Goal: Task Accomplishment & Management: Use online tool/utility

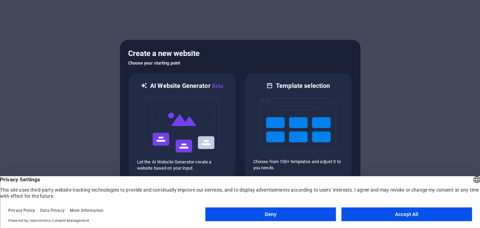
click at [392, 216] on button "Accept All" at bounding box center [406, 214] width 131 height 14
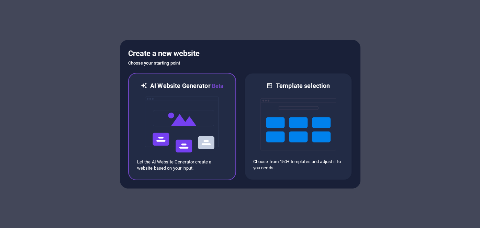
click at [217, 140] on img at bounding box center [182, 124] width 76 height 69
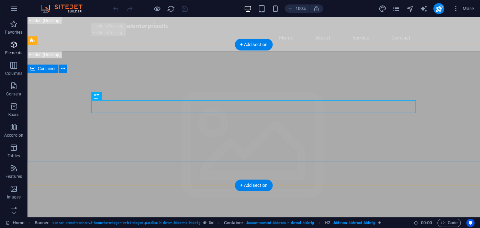
click at [14, 73] on p "Columns" at bounding box center [13, 73] width 17 height 5
click at [11, 46] on icon "button" at bounding box center [14, 45] width 8 height 8
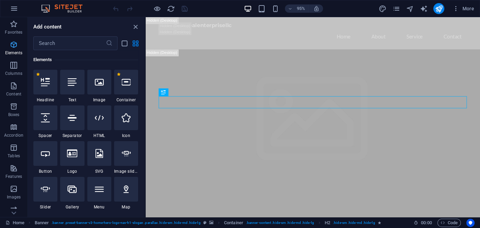
scroll to position [73, 0]
click at [425, 11] on icon "text_generator" at bounding box center [423, 9] width 8 height 8
select select "English"
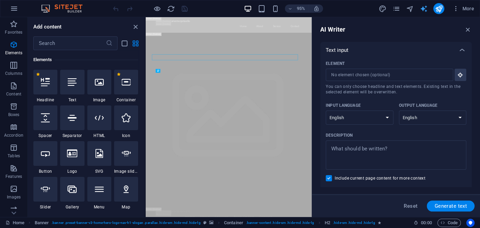
scroll to position [0, 0]
click at [452, 11] on icon "button" at bounding box center [455, 8] width 7 height 7
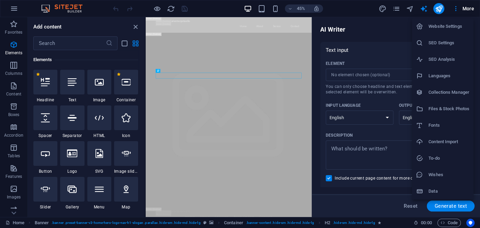
click at [471, 8] on div at bounding box center [240, 114] width 480 height 228
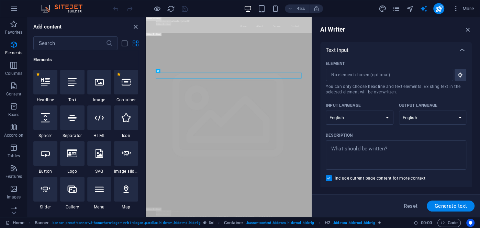
click at [471, 8] on span "More" at bounding box center [463, 8] width 22 height 7
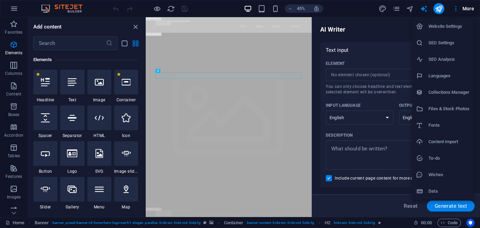
click at [461, 25] on h6 "Website Settings" at bounding box center [448, 26] width 41 height 8
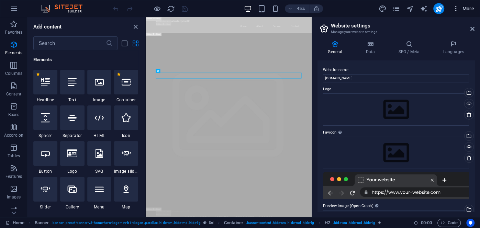
click at [454, 7] on icon "button" at bounding box center [455, 8] width 7 height 7
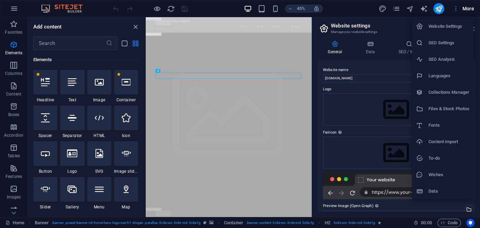
click at [135, 29] on div at bounding box center [240, 114] width 480 height 228
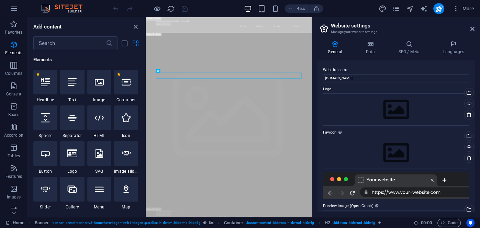
click at [135, 29] on icon "close panel" at bounding box center [136, 27] width 8 height 8
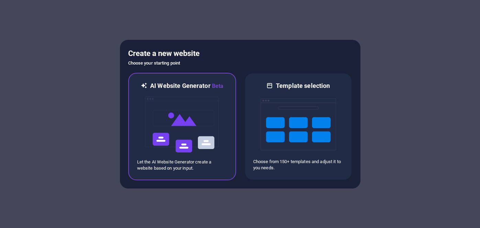
click at [165, 157] on img at bounding box center [182, 124] width 76 height 69
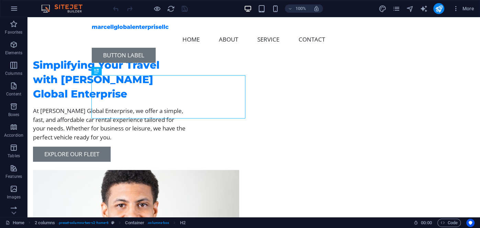
scroll to position [14, 0]
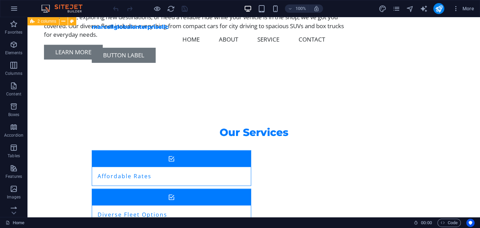
scroll to position [598, 0]
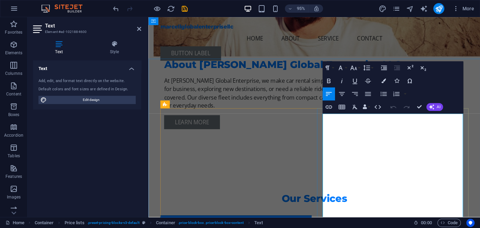
scroll to position [525, 0]
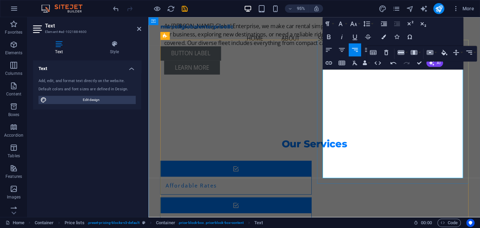
scroll to position [599, 0]
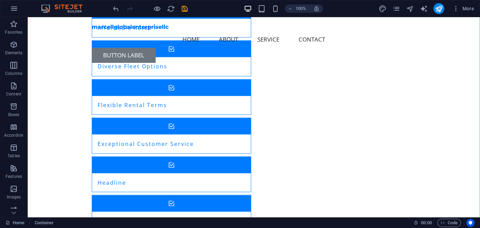
scroll to position [754, 0]
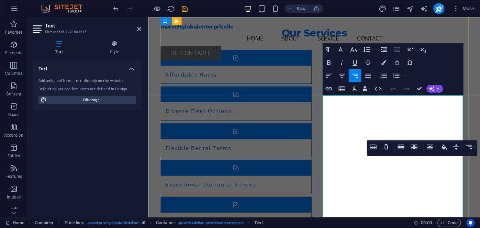
scroll to position [702, 0]
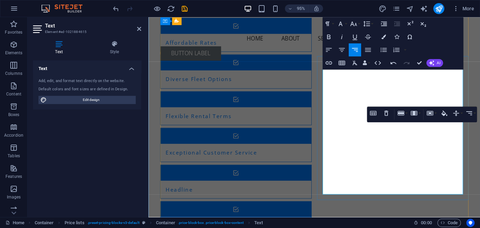
scroll to position [738, 0]
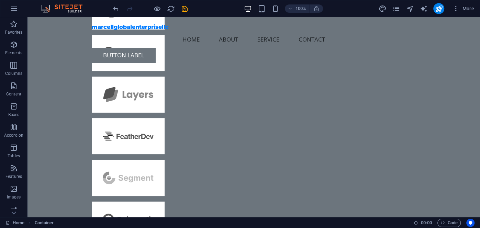
scroll to position [1861, 0]
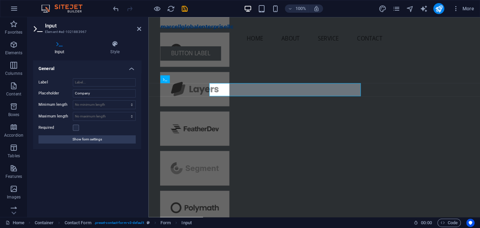
click at [138, 95] on div "Label Placeholder Company Minimum length No minimum length chars Maximum length…" at bounding box center [87, 111] width 108 height 76
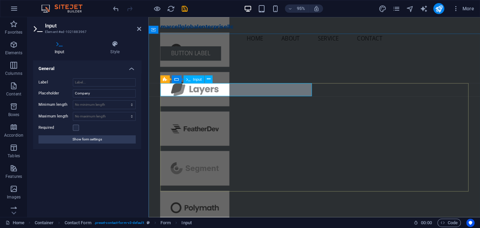
type input "m"
type input "[PERSON_NAME] global Enterprise LLC"
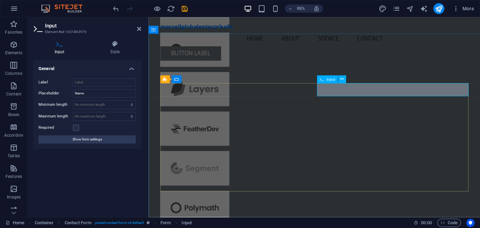
type input "[PERSON_NAME]"
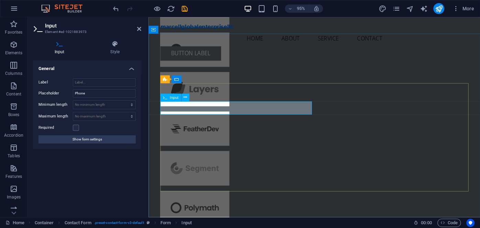
type input "[PHONE_NUMBER]"
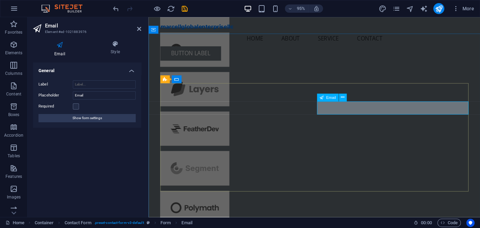
type input "j"
type input "[EMAIL_ADDRESS][DOMAIN_NAME]"
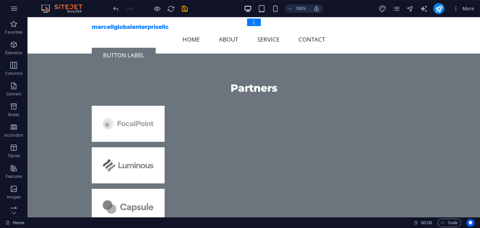
scroll to position [1652, 0]
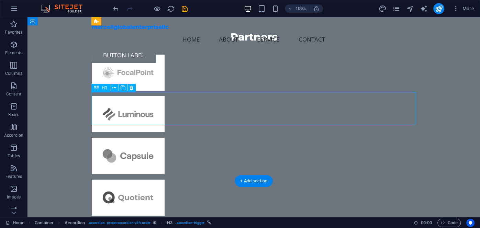
scroll to position [1716, 0]
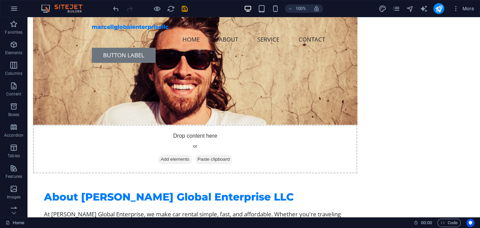
scroll to position [402, 0]
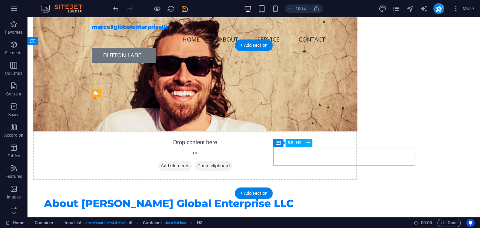
scroll to position [392, 0]
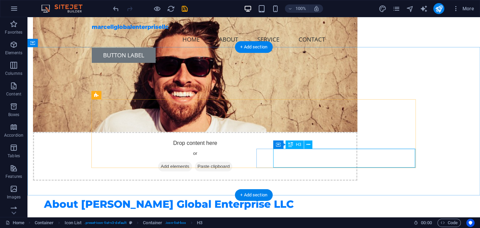
click at [309, 146] on icon at bounding box center [308, 144] width 4 height 7
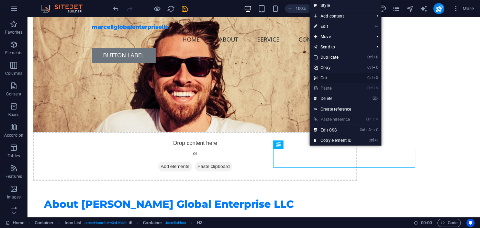
click at [343, 78] on link "Ctrl X Cut" at bounding box center [333, 78] width 46 height 10
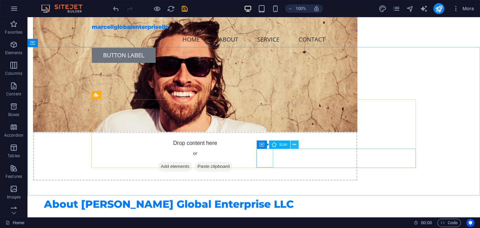
click at [295, 145] on icon at bounding box center [294, 144] width 4 height 7
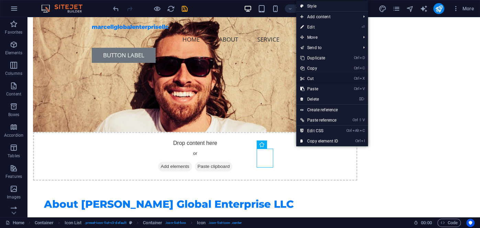
click at [324, 78] on link "Ctrl X Cut" at bounding box center [319, 79] width 46 height 10
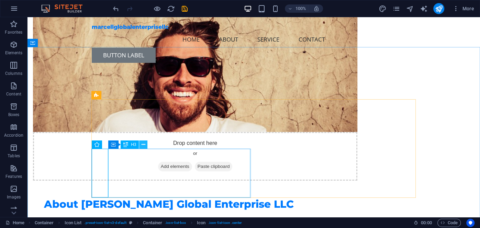
click at [146, 145] on button at bounding box center [143, 145] width 8 height 8
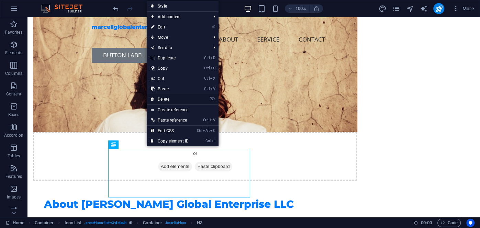
click at [187, 95] on link "⌦ Delete" at bounding box center [170, 99] width 46 height 10
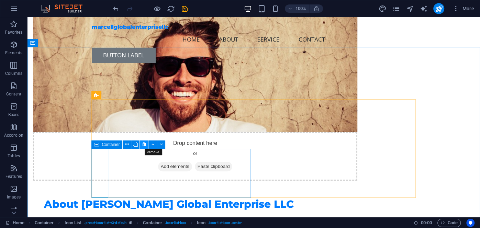
click at [145, 143] on icon at bounding box center [144, 144] width 4 height 7
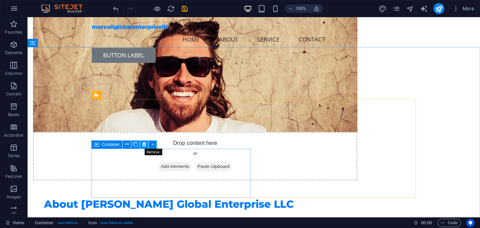
click at [143, 147] on icon at bounding box center [144, 144] width 4 height 7
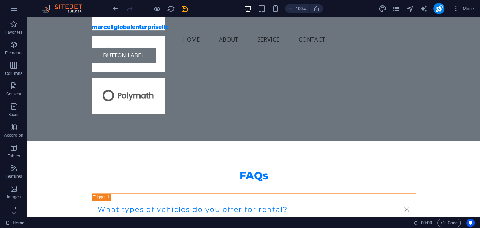
scroll to position [1902, 0]
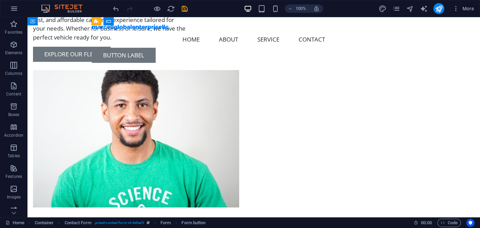
scroll to position [0, 0]
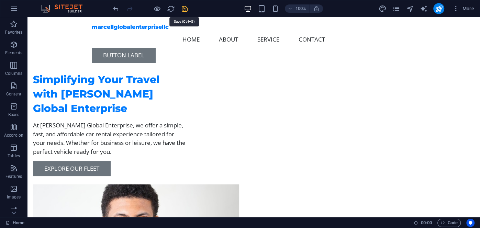
click at [185, 9] on icon "save" at bounding box center [185, 9] width 8 height 8
click at [465, 7] on span "More" at bounding box center [463, 8] width 22 height 7
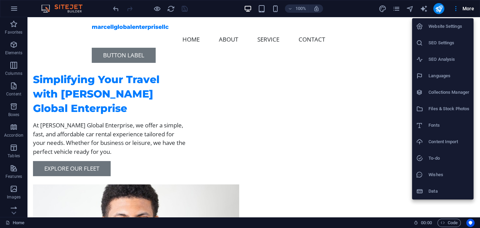
click at [156, 10] on div at bounding box center [240, 114] width 480 height 228
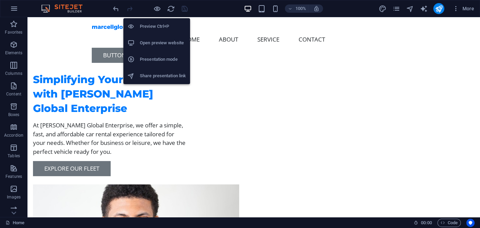
click at [151, 43] on h6 "Open preview website" at bounding box center [163, 43] width 46 height 8
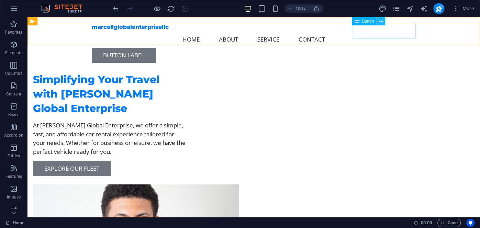
click at [381, 21] on icon at bounding box center [381, 21] width 4 height 7
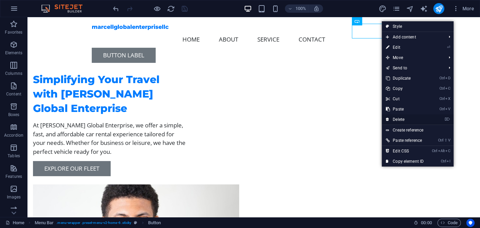
click at [401, 117] on link "⌦ Delete" at bounding box center [405, 119] width 46 height 10
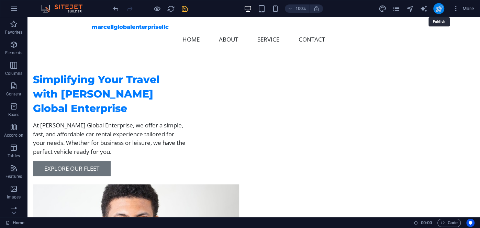
click at [439, 8] on icon "publish" at bounding box center [439, 9] width 8 height 8
checkbox input "false"
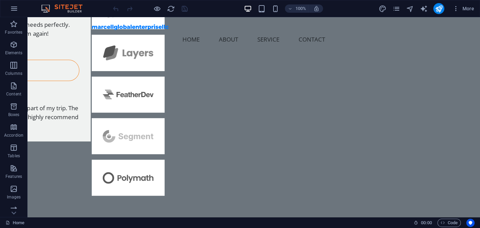
scroll to position [1834, 0]
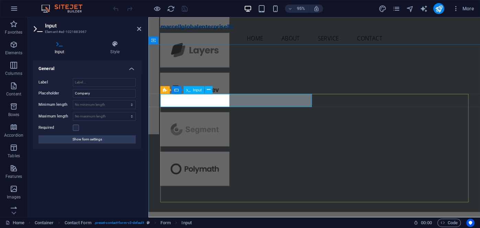
type input "[PERSON_NAME] global Enterprise LLC"
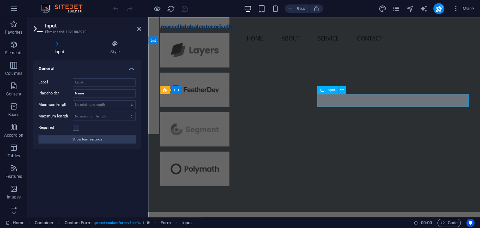
type input "[PERSON_NAME]"
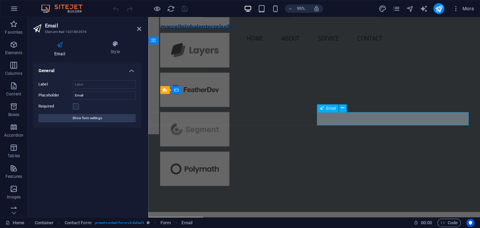
type input "[EMAIL_ADDRESS][DOMAIN_NAME]"
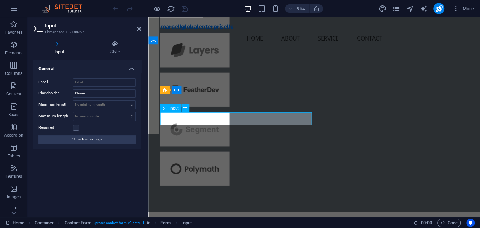
type input "[PHONE_NUMBER]"
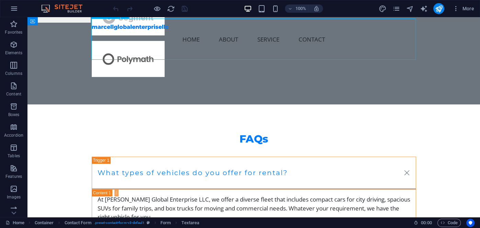
scroll to position [1978, 0]
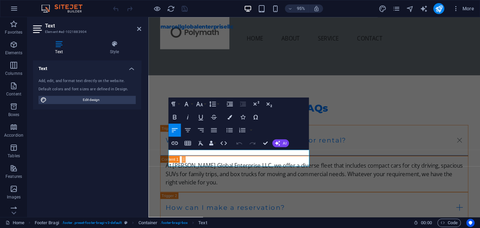
scroll to position [1967, 0]
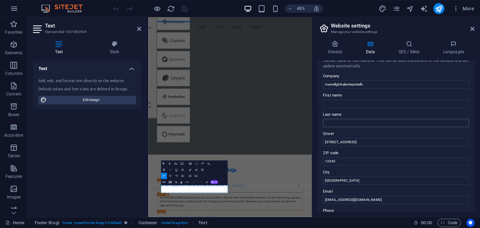
scroll to position [0, 0]
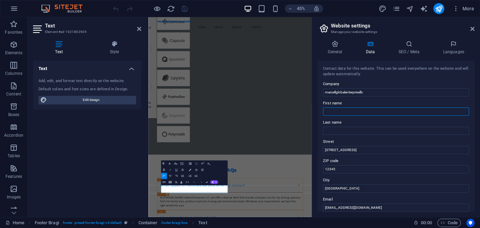
click at [403, 113] on input "First name" at bounding box center [396, 112] width 146 height 8
type input "[PERSON_NAME]"
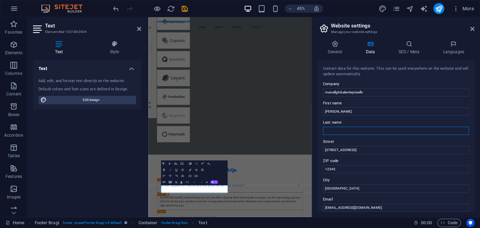
click at [371, 131] on input "Last name" at bounding box center [396, 131] width 146 height 8
type input "h"
type input "Goody"
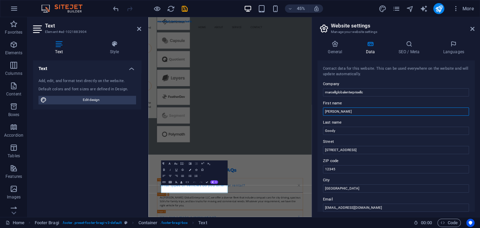
click at [334, 110] on input "[PERSON_NAME]" at bounding box center [396, 112] width 146 height 8
type input "s"
type input "[PERSON_NAME]"
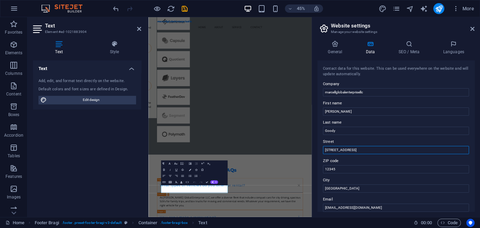
click at [364, 151] on input "[STREET_ADDRESS]" at bounding box center [396, 150] width 146 height 8
type input "1"
type input "[STREET_ADDRESS]"
click at [361, 168] on input "12345" at bounding box center [396, 169] width 146 height 8
type input "1"
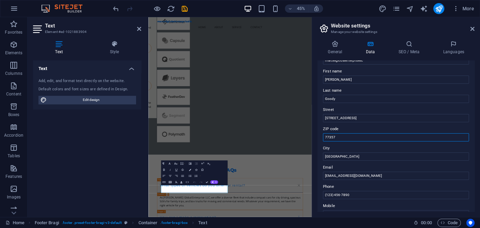
scroll to position [40, 0]
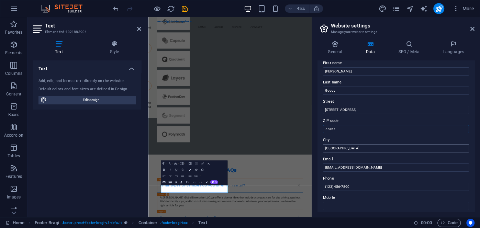
type input "77357"
click at [397, 149] on input "[GEOGRAPHIC_DATA]" at bounding box center [396, 148] width 146 height 8
type input "M"
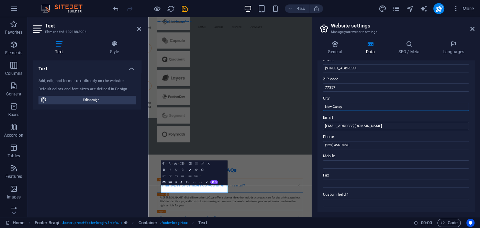
type input "New Caney"
click at [330, 126] on input "[EMAIL_ADDRESS][DOMAIN_NAME]" at bounding box center [396, 126] width 146 height 8
click at [370, 126] on input "[EMAIL_ADDRESS][DOMAIN_NAME]" at bounding box center [396, 126] width 146 height 8
type input "[EMAIL_ADDRESS][DOMAIN_NAME]"
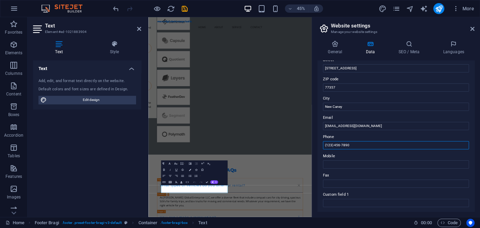
click at [365, 147] on input "(123) 456-7890" at bounding box center [396, 145] width 146 height 8
click at [332, 144] on input "([PHONE_NUMBER]" at bounding box center [396, 145] width 146 height 8
type input "[PHONE_NUMBER]"
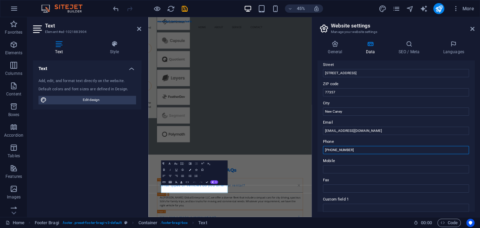
scroll to position [78, 0]
click at [452, 224] on span "Code" at bounding box center [448, 223] width 17 height 8
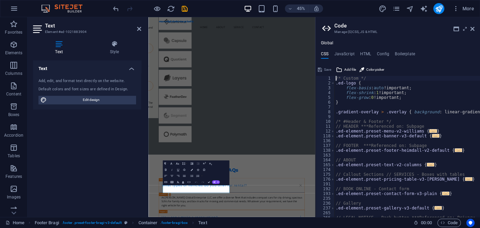
click at [135, 204] on div "Text Add, edit, and format text directly on the website. Default colors and fon…" at bounding box center [87, 135] width 108 height 151
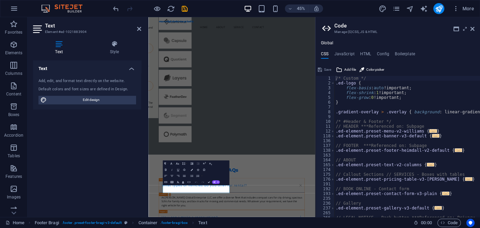
click at [135, 204] on div "Text Add, edit, and format text directly on the website. Default colors and fon…" at bounding box center [87, 135] width 108 height 151
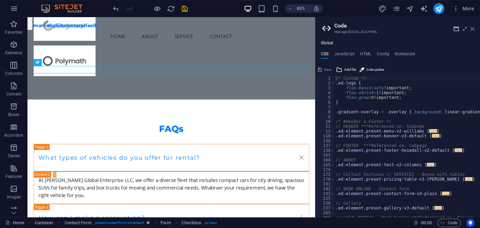
click at [473, 29] on icon at bounding box center [472, 28] width 4 height 5
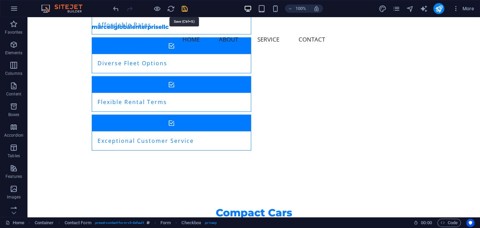
scroll to position [757, 0]
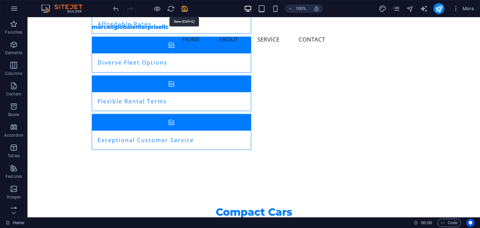
click at [185, 9] on icon "save" at bounding box center [185, 9] width 8 height 8
checkbox input "false"
click at [438, 7] on icon "publish" at bounding box center [439, 9] width 8 height 8
